Goal: Download file/media

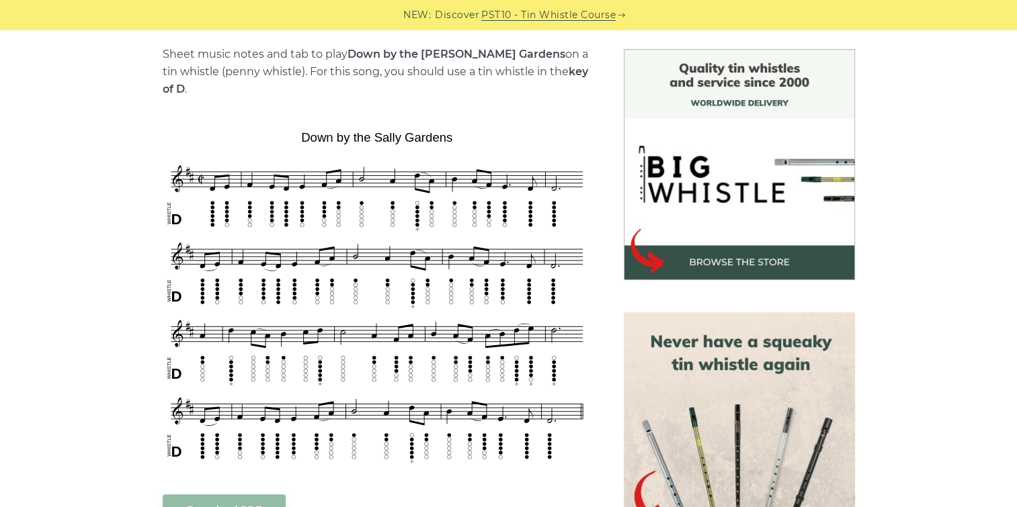
scroll to position [403, 0]
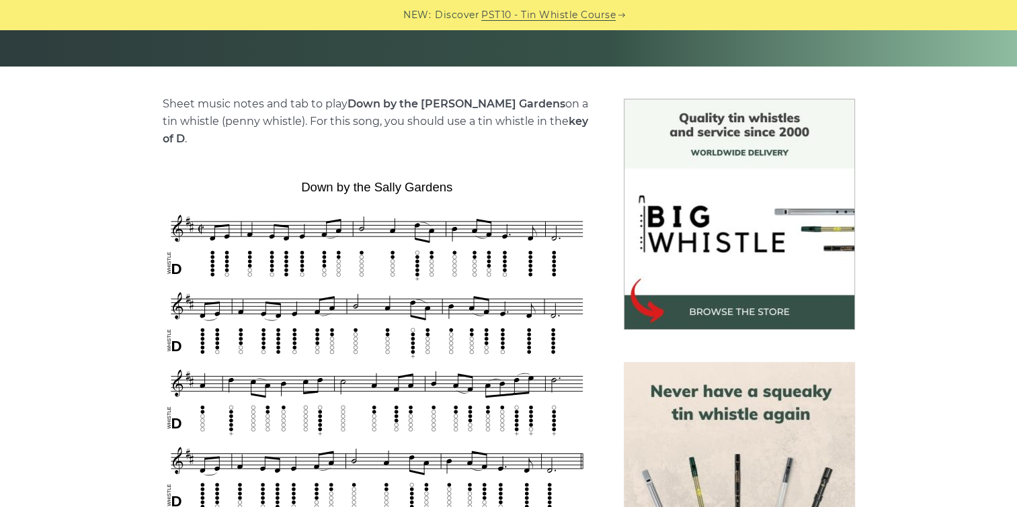
scroll to position [403, 0]
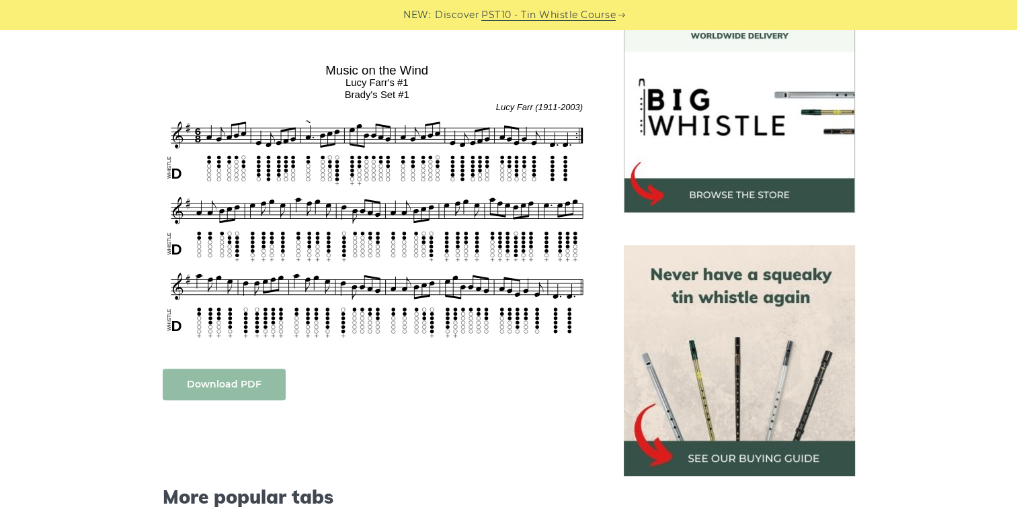
click at [220, 379] on link "Download PDF" at bounding box center [224, 385] width 123 height 32
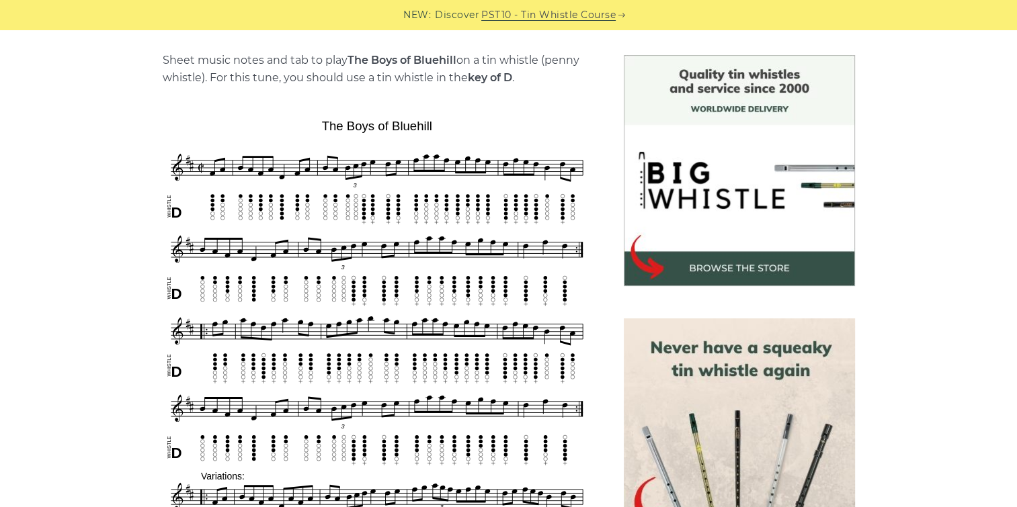
scroll to position [403, 0]
